Goal: Task Accomplishment & Management: Manage account settings

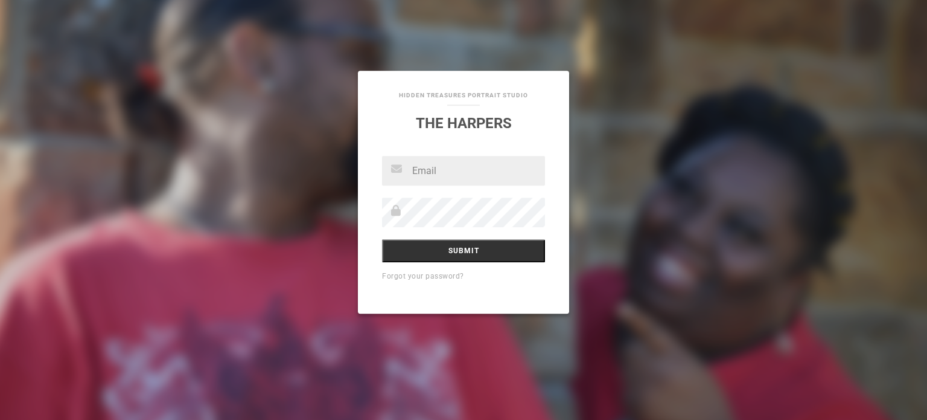
click at [415, 173] on input "text" at bounding box center [463, 171] width 163 height 30
type input "hiddentreasuresportraitstudio@gmail.com"
click at [466, 251] on input "Submit" at bounding box center [463, 250] width 163 height 23
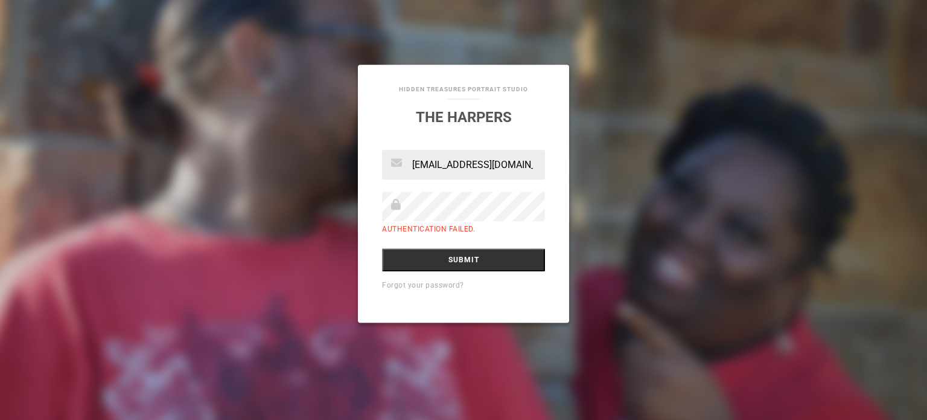
drag, startPoint x: 395, startPoint y: 164, endPoint x: 405, endPoint y: 165, distance: 9.2
click at [398, 165] on div "[EMAIL_ADDRESS][DOMAIN_NAME]" at bounding box center [463, 165] width 163 height 30
drag, startPoint x: 410, startPoint y: 165, endPoint x: 564, endPoint y: 169, distance: 154.0
click at [564, 169] on div "hiddentreasuresportraitstudio@gmail.com Authentication failed. Submit Forgot yo…" at bounding box center [463, 236] width 211 height 173
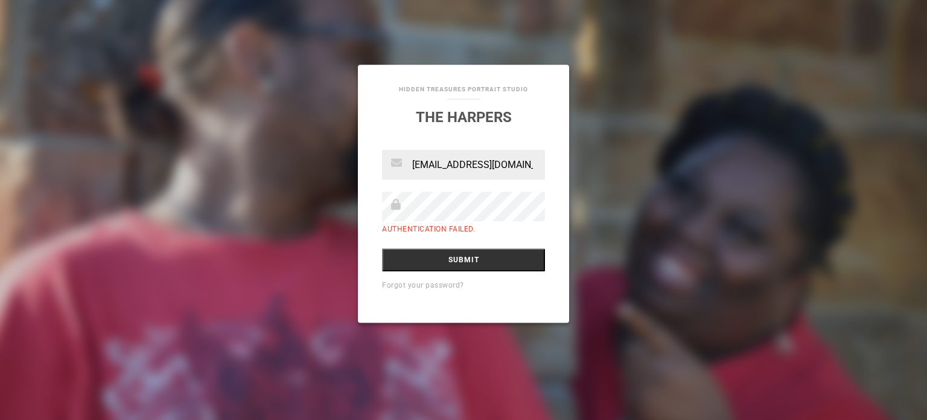
scroll to position [0, 8]
type input "cainlynnsmiths64@gmail.com"
click at [409, 261] on input "Submit" at bounding box center [463, 259] width 163 height 23
click at [456, 261] on input "Submit" at bounding box center [463, 259] width 163 height 23
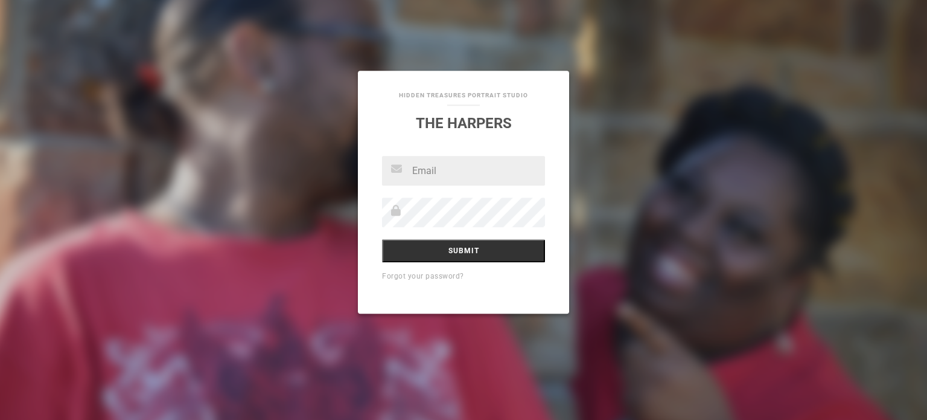
click at [466, 177] on input "text" at bounding box center [463, 171] width 163 height 30
type input "[EMAIL_ADDRESS][DOMAIN_NAME]"
click at [464, 245] on input "Submit" at bounding box center [463, 250] width 163 height 23
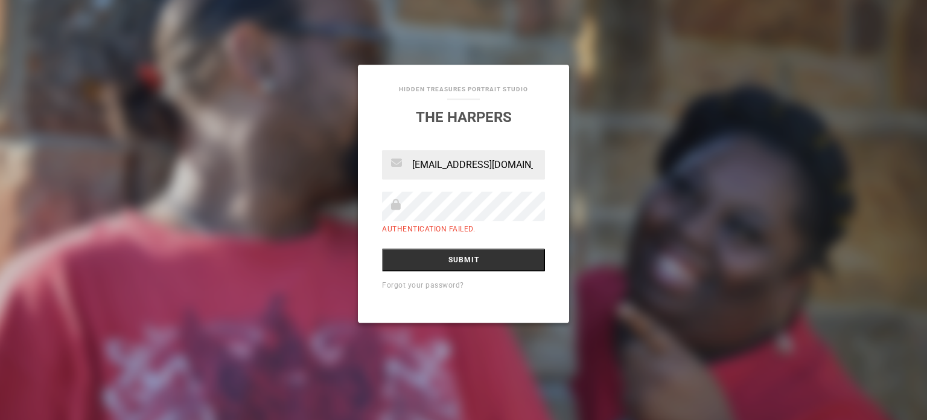
click at [392, 200] on icon at bounding box center [396, 204] width 10 height 11
click at [526, 166] on input "[EMAIL_ADDRESS][DOMAIN_NAME]" at bounding box center [463, 165] width 163 height 30
